Goal: Task Accomplishment & Management: Use online tool/utility

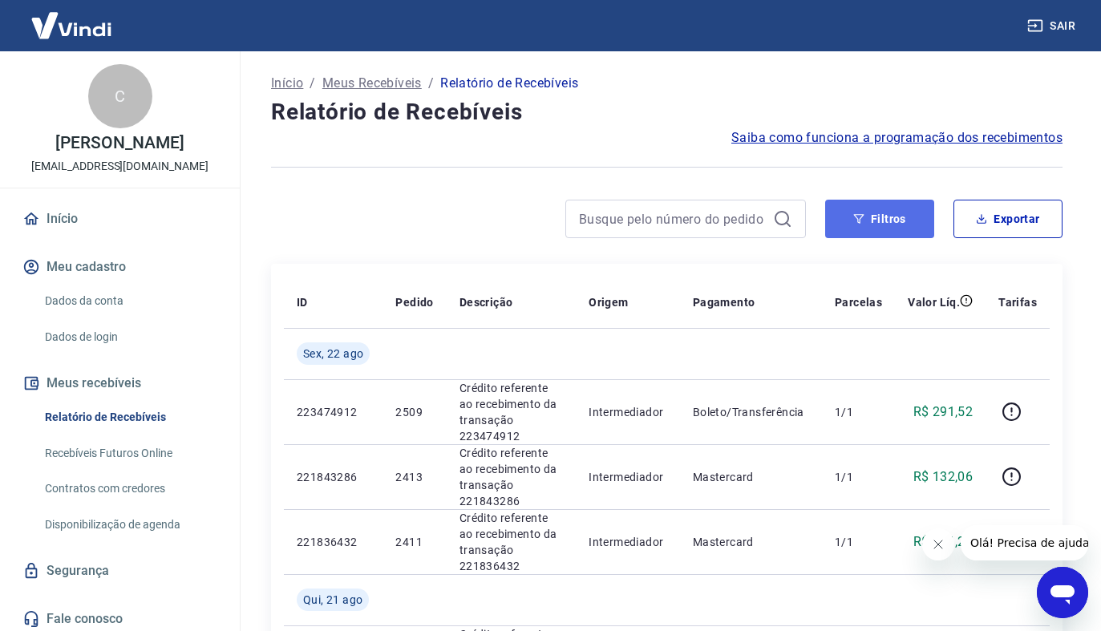
click at [879, 213] on button "Filtros" at bounding box center [879, 219] width 109 height 38
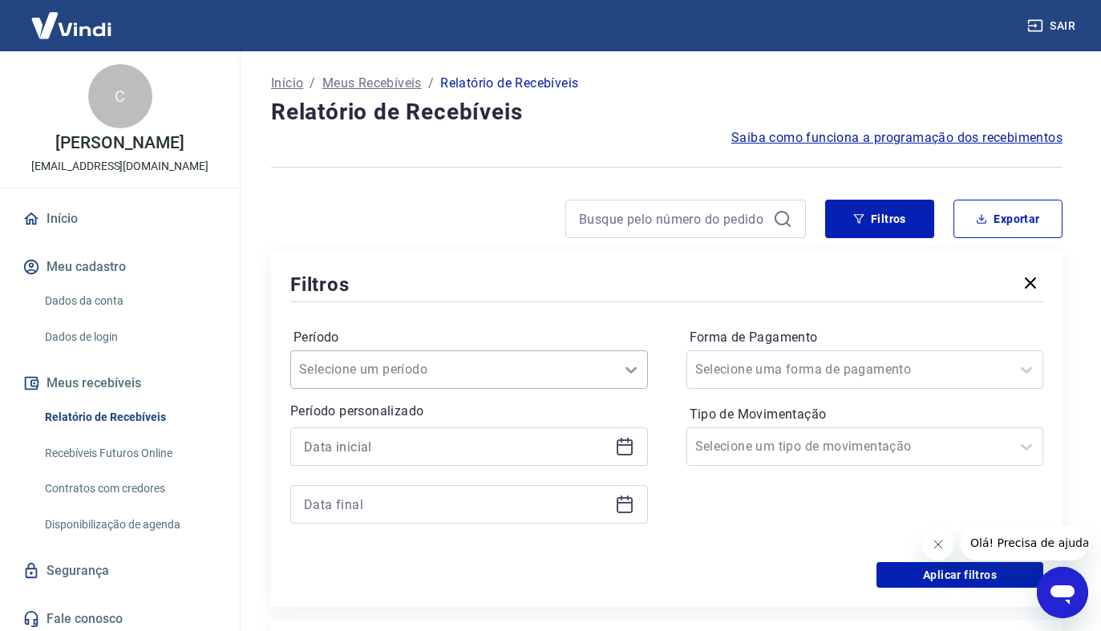
click at [630, 370] on icon at bounding box center [631, 369] width 19 height 19
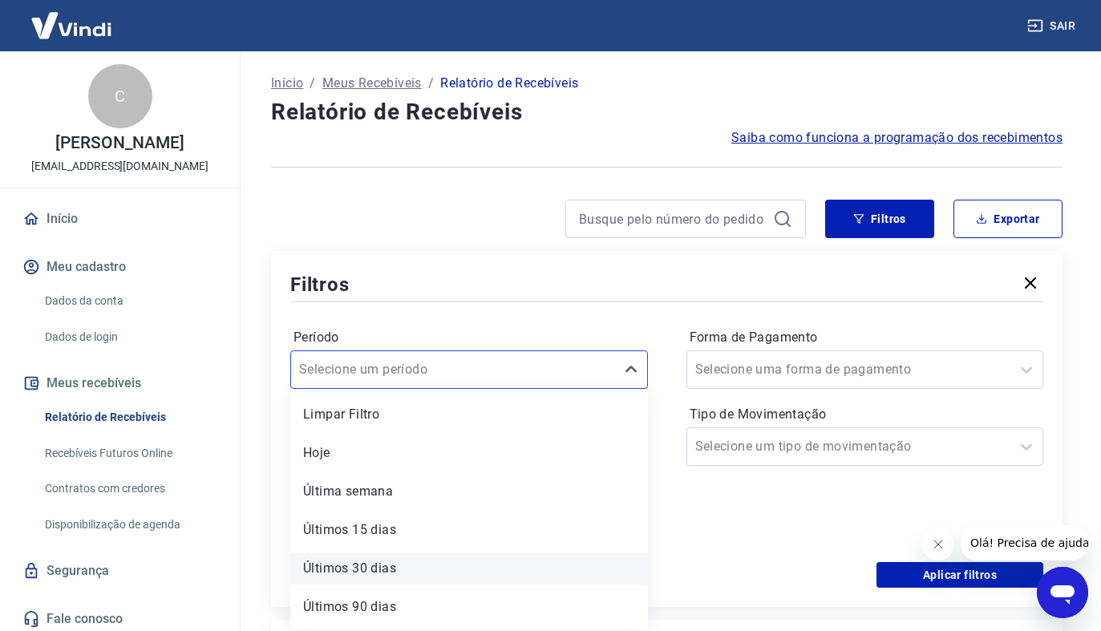
scroll to position [35, 0]
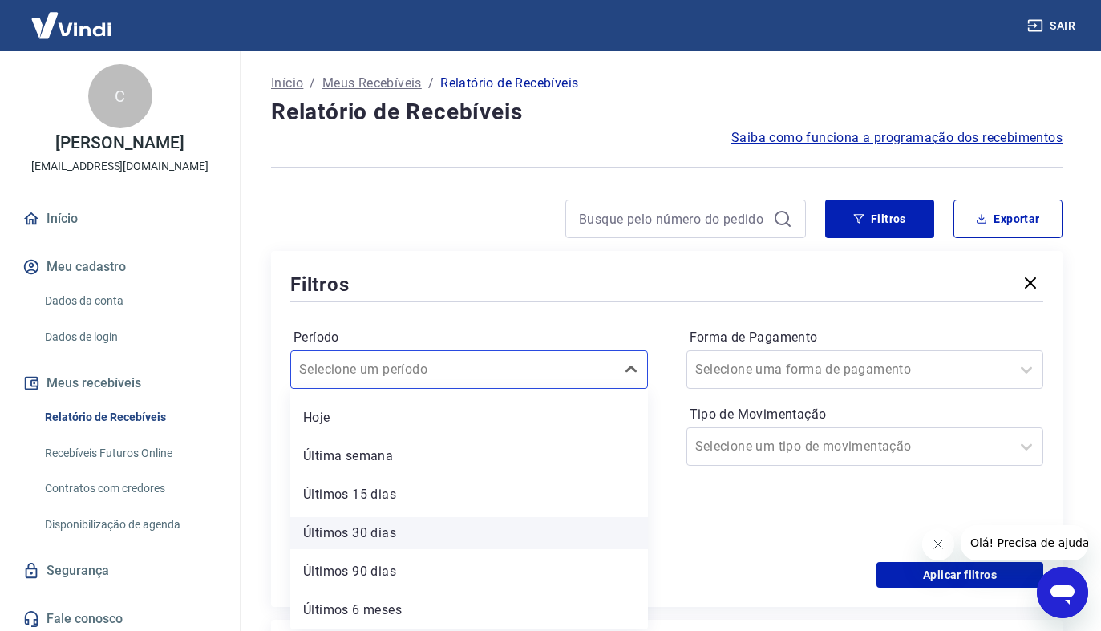
click at [371, 531] on div "Últimos 30 dias" at bounding box center [469, 533] width 358 height 32
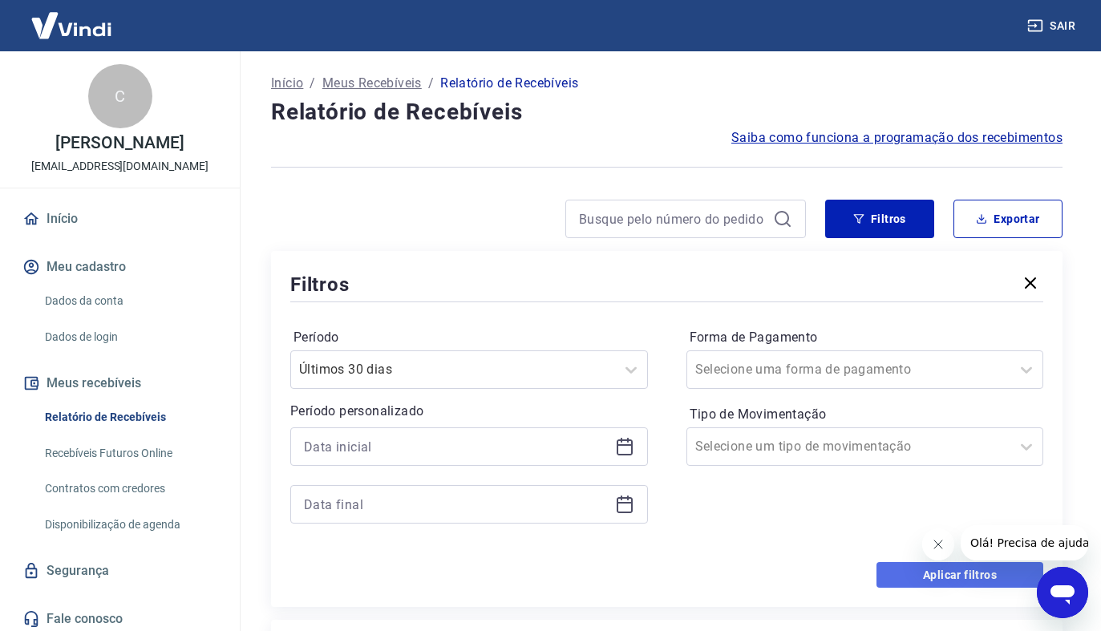
click at [947, 572] on button "Aplicar filtros" at bounding box center [960, 575] width 167 height 26
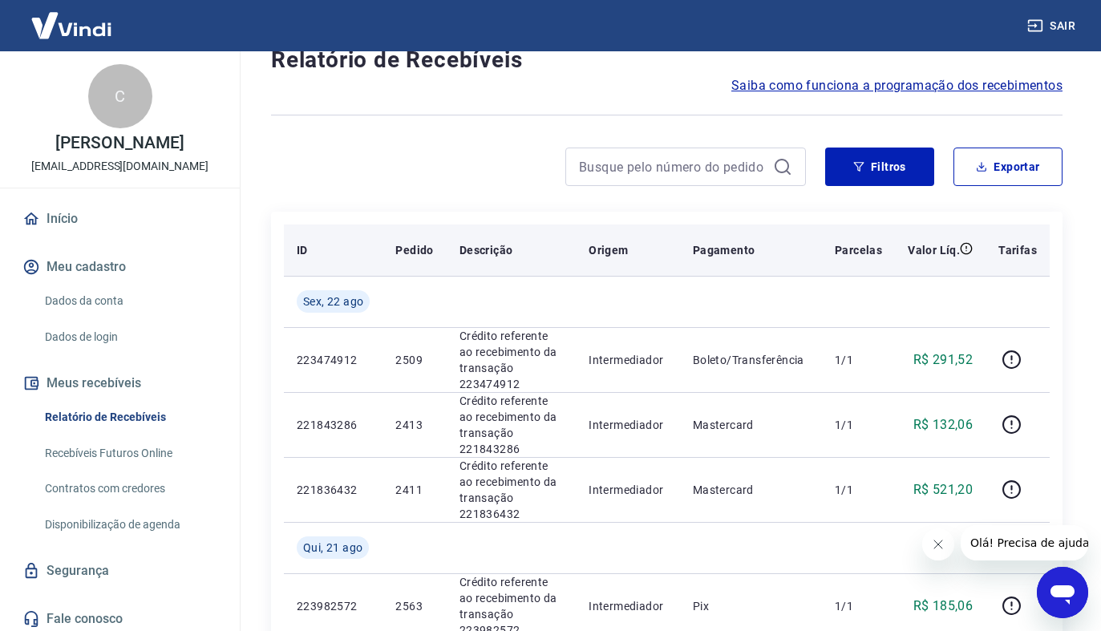
scroll to position [80, 0]
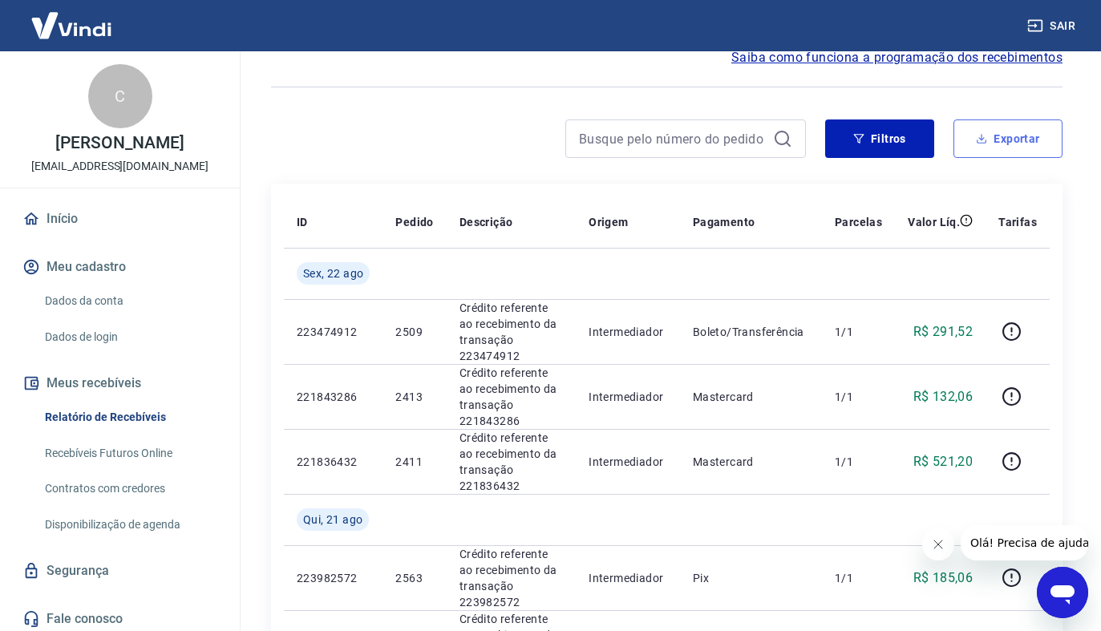
click at [1016, 132] on button "Exportar" at bounding box center [1008, 139] width 109 height 38
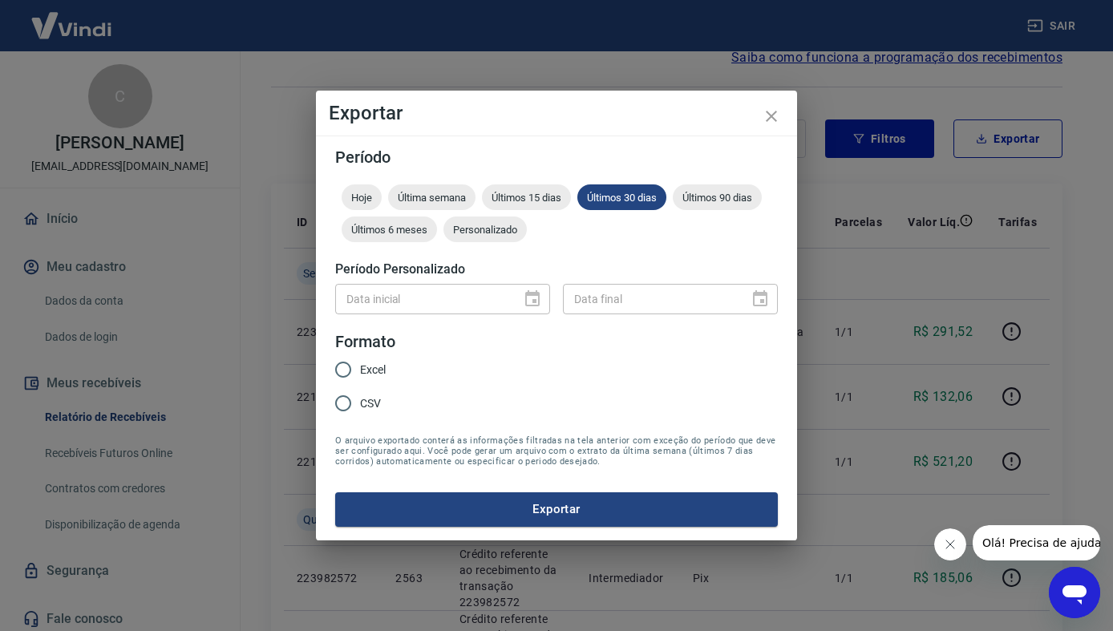
click at [339, 367] on input "Excel" at bounding box center [343, 370] width 34 height 34
radio input "true"
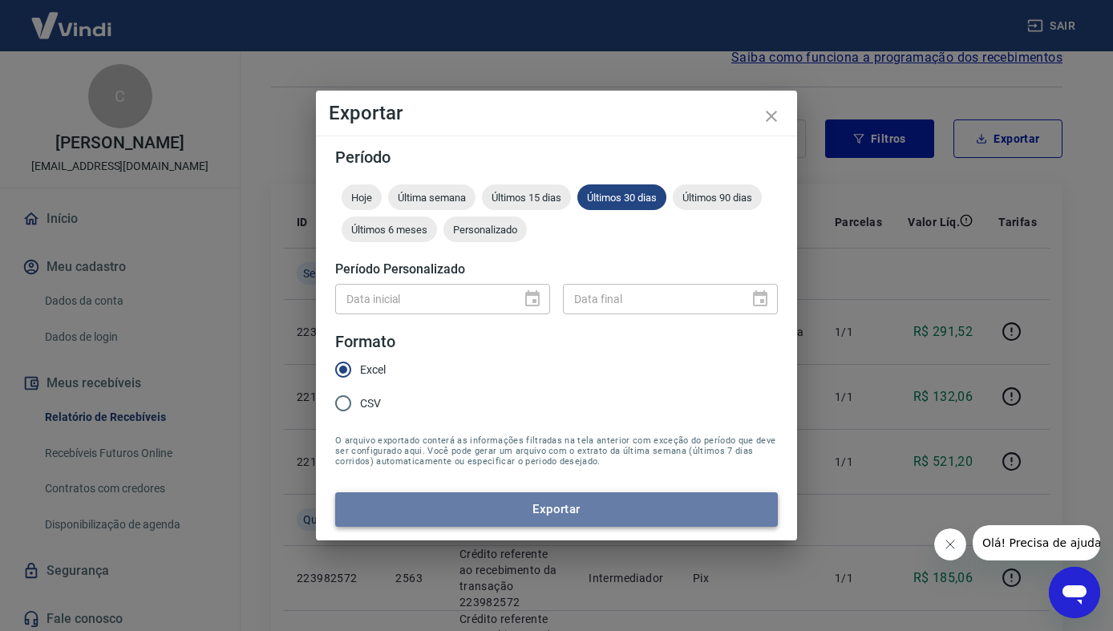
click at [517, 498] on button "Exportar" at bounding box center [556, 509] width 443 height 34
